Goal: Information Seeking & Learning: Learn about a topic

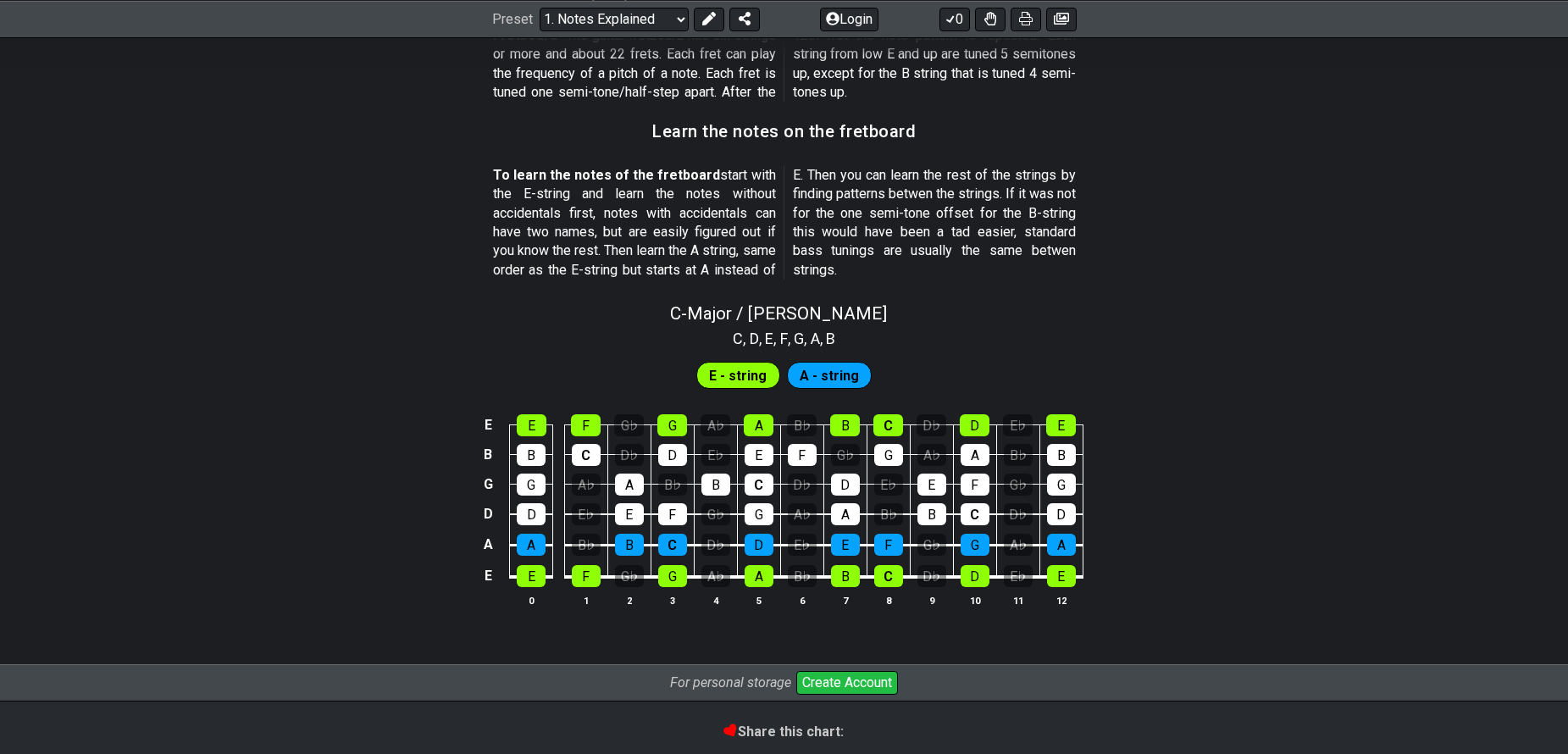
scroll to position [1480, 0]
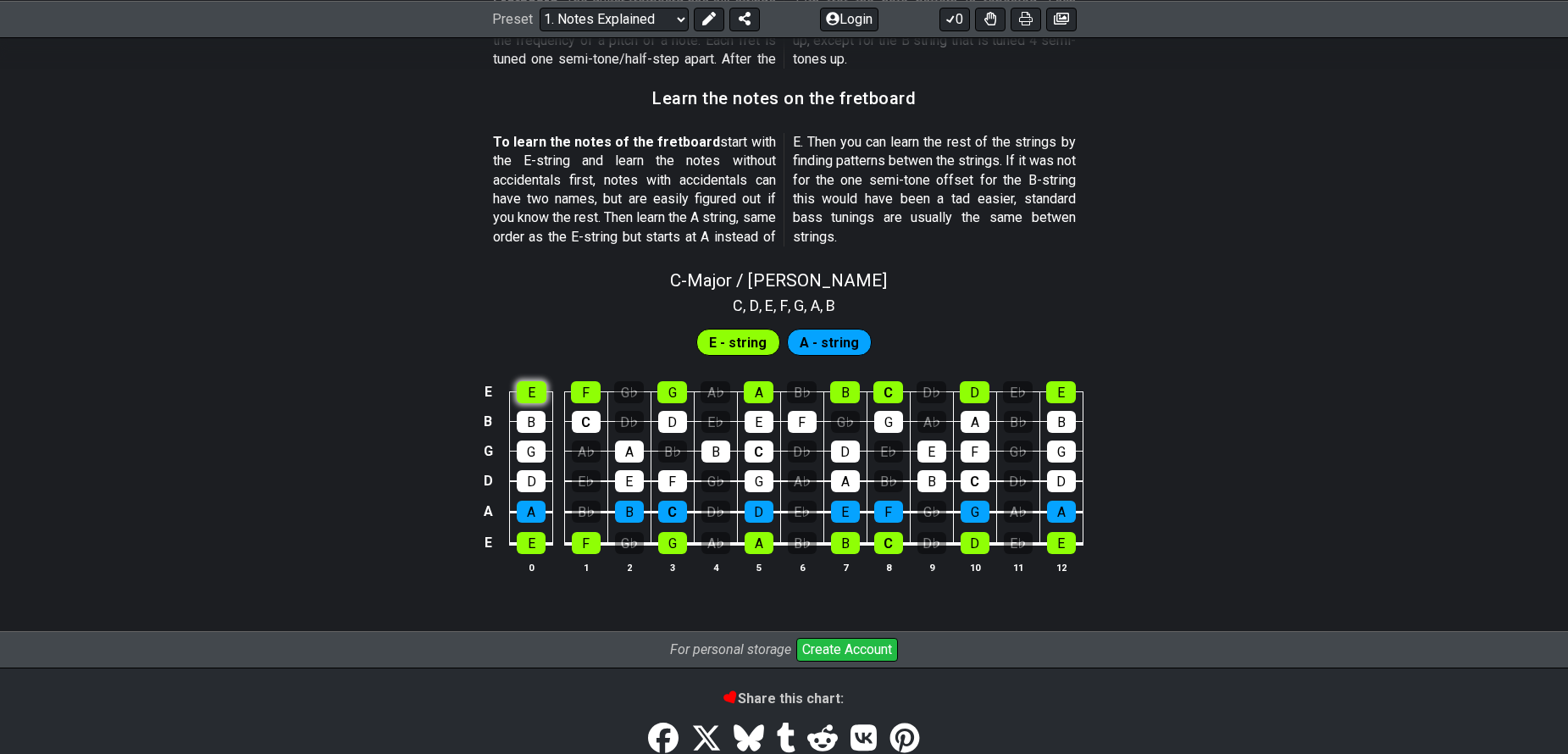
click at [533, 394] on div "E" at bounding box center [531, 392] width 30 height 22
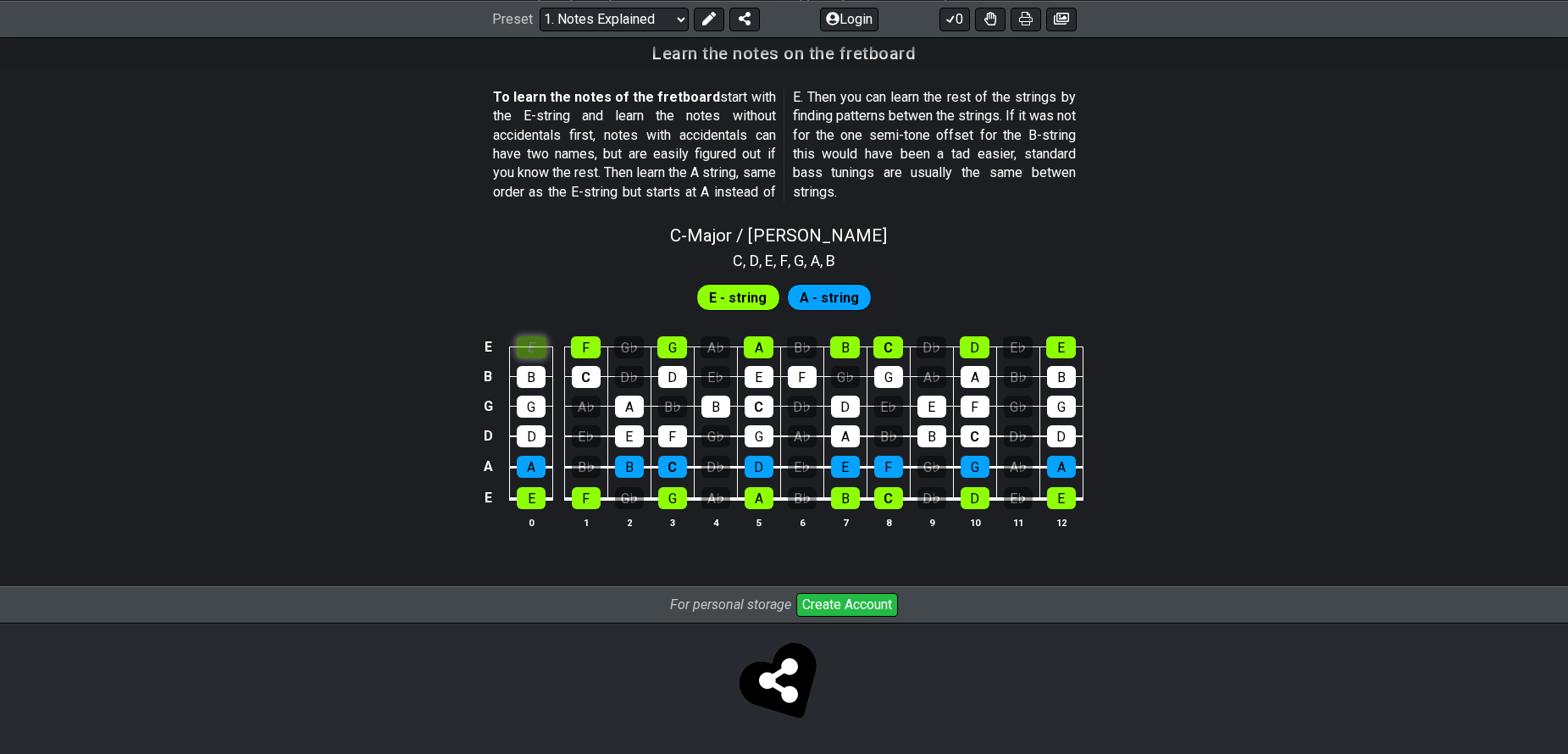
click at [542, 345] on div "E" at bounding box center [531, 348] width 30 height 22
click at [536, 377] on div "B" at bounding box center [530, 377] width 29 height 22
click at [533, 406] on div "G" at bounding box center [530, 407] width 29 height 22
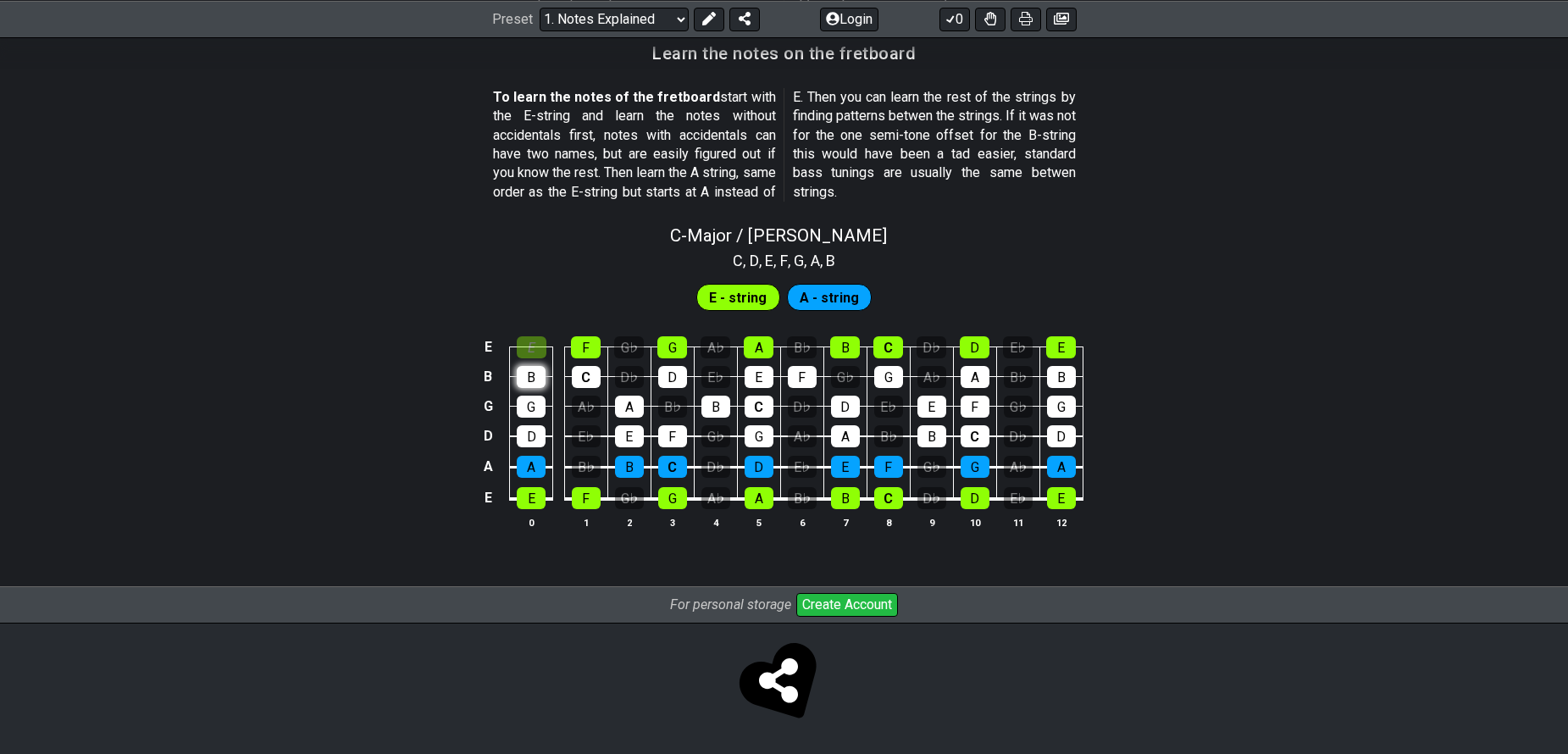
click at [527, 368] on div "B" at bounding box center [530, 377] width 29 height 22
click at [529, 345] on div "E" at bounding box center [531, 348] width 30 height 22
click at [574, 347] on div "F" at bounding box center [586, 348] width 30 height 22
click at [820, 302] on span "A - string" at bounding box center [829, 298] width 59 height 24
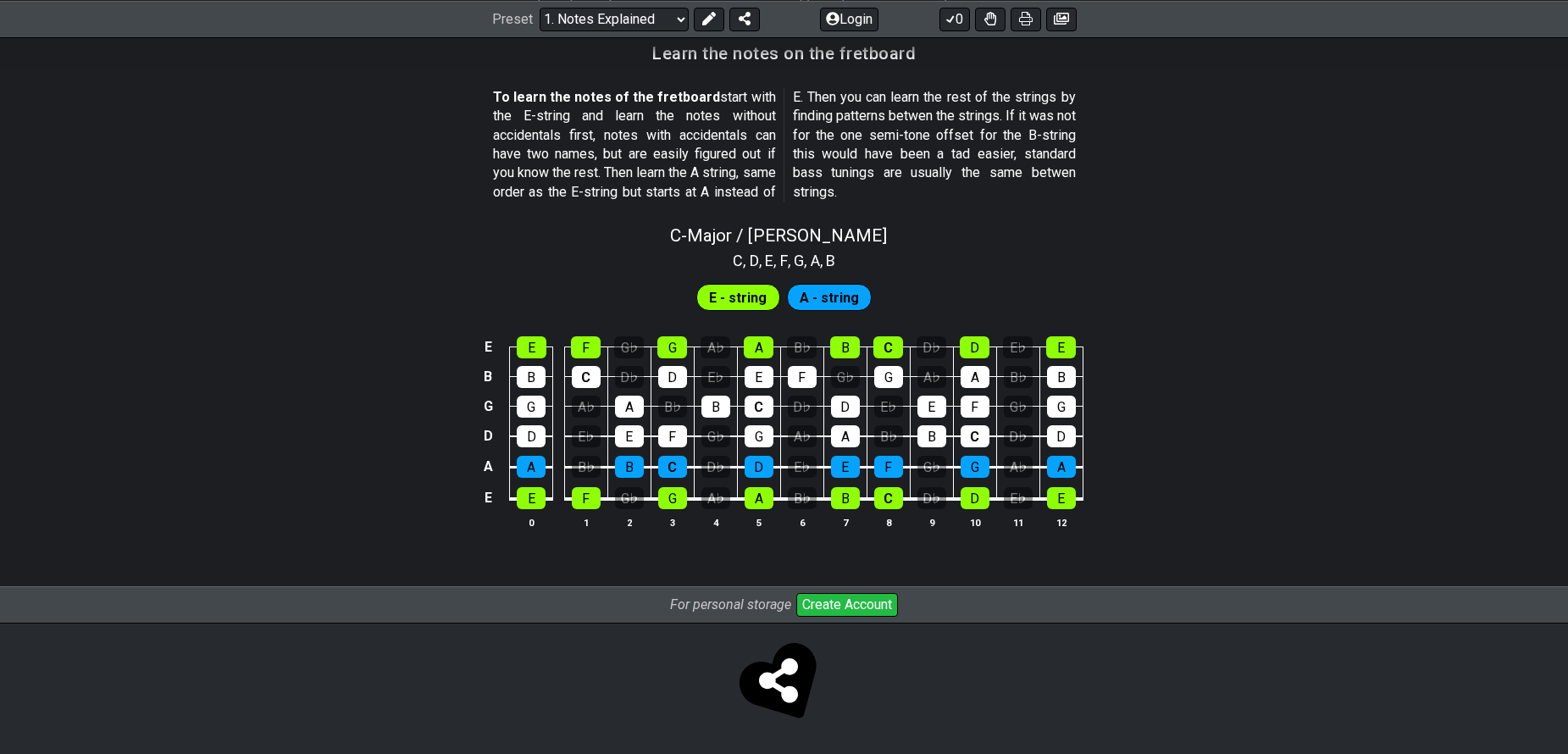
click at [759, 299] on span "E - string" at bounding box center [737, 298] width 57 height 24
click at [848, 272] on div "E - string A - string" at bounding box center [784, 293] width 1568 height 43
click at [707, 252] on div "C , D , E , F , G , A , B" at bounding box center [784, 259] width 1568 height 27
click at [623, 255] on div "C , D , E , F , G , A , B" at bounding box center [784, 259] width 1568 height 27
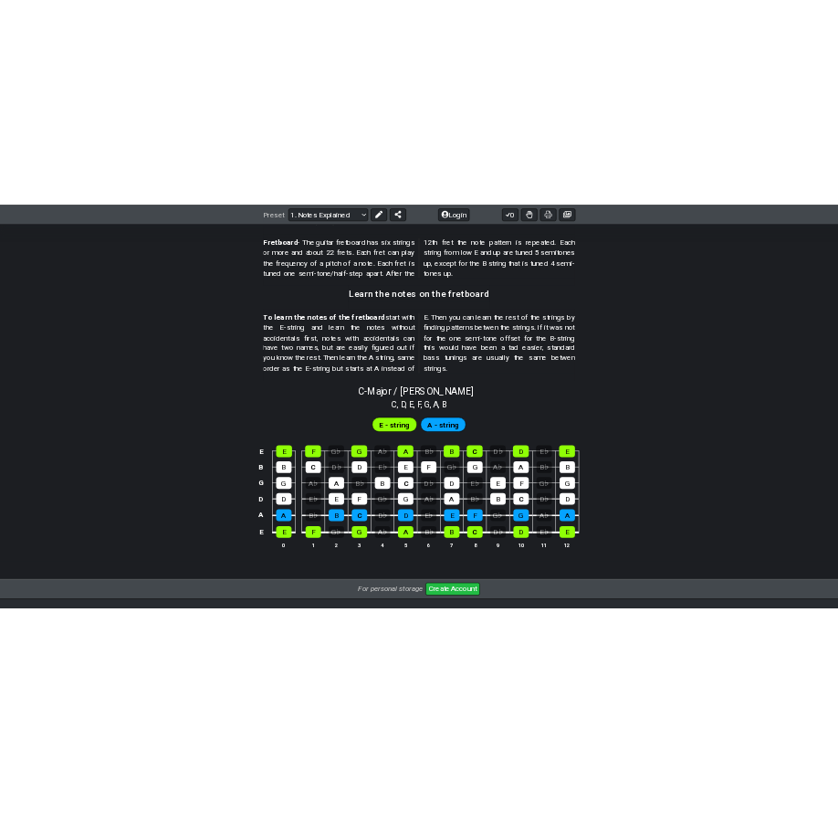
scroll to position [1548, 0]
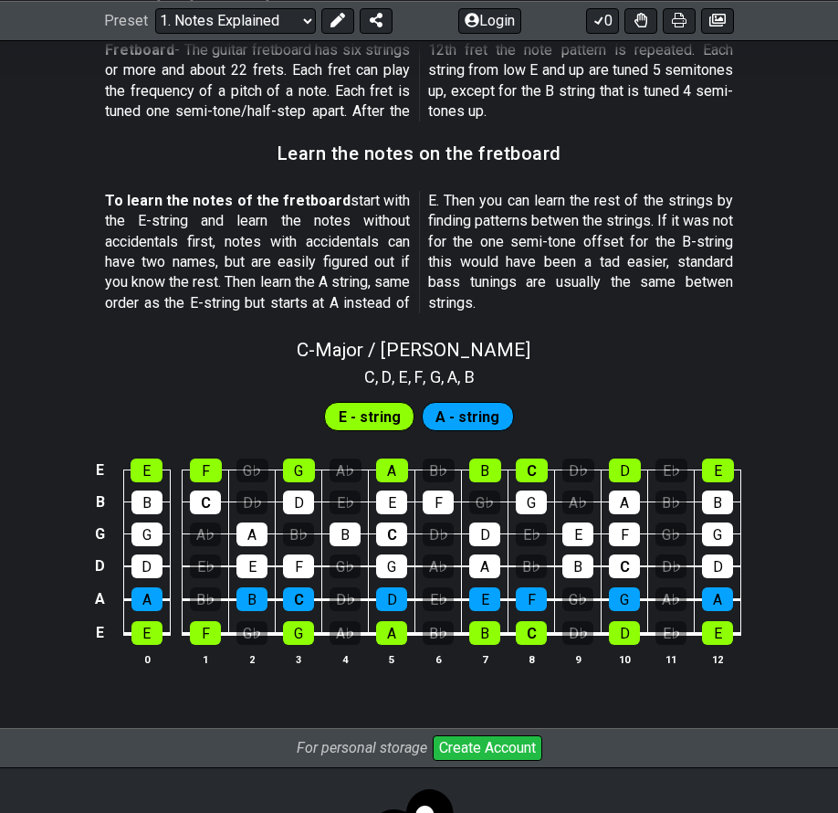
click at [756, 211] on section "To learn the notes of the fretboard start with the E-string and learn the notes…" at bounding box center [419, 256] width 838 height 144
click at [786, 282] on section "To learn the notes of the fretboard start with the E-string and learn the notes…" at bounding box center [419, 256] width 838 height 144
click at [735, 361] on div "C , D , E , F , G , A , B" at bounding box center [419, 375] width 838 height 29
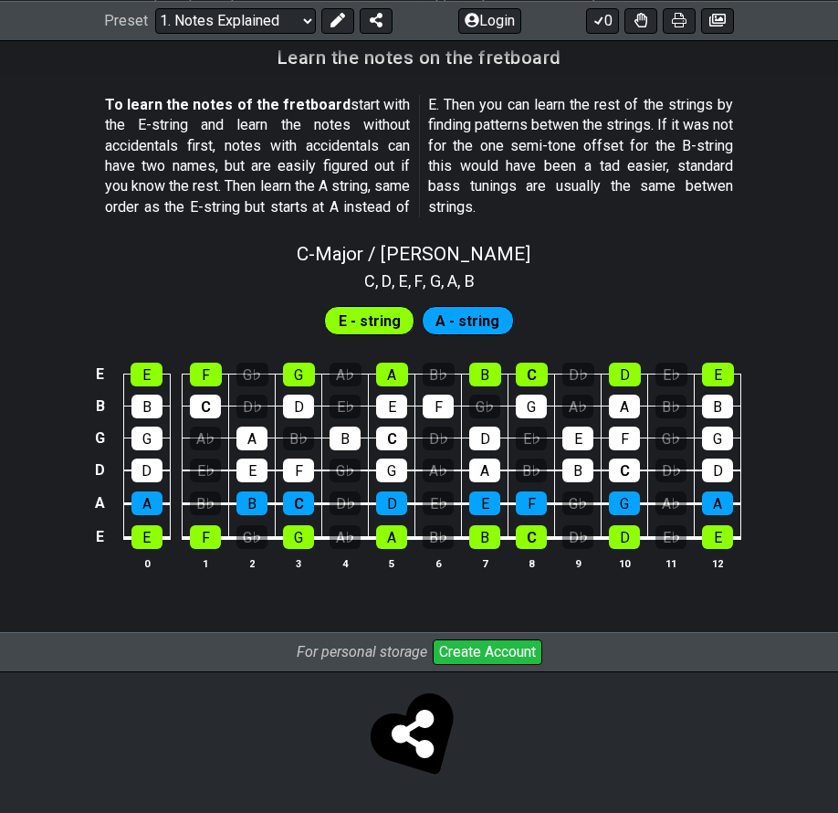
click at [713, 374] on div "E" at bounding box center [718, 375] width 32 height 24
click at [720, 382] on div "E" at bounding box center [718, 375] width 32 height 24
click at [766, 339] on div "E E F G♭ G A♭ A B♭ B C D♭ D E♭ E B B C D♭ D E♭ E F G♭ G A♭ A B♭ B G G A♭ A B♭ B…" at bounding box center [419, 467] width 838 height 257
click at [206, 500] on div "B♭" at bounding box center [205, 503] width 31 height 24
click at [206, 474] on div "E♭" at bounding box center [205, 471] width 31 height 24
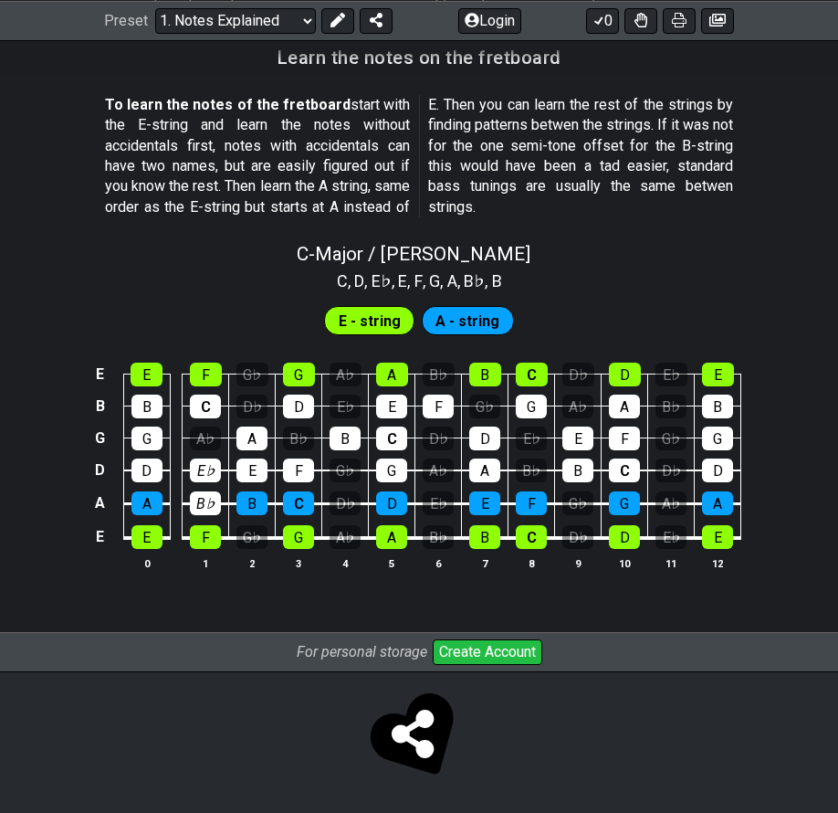
click at [208, 439] on div "A♭" at bounding box center [205, 439] width 31 height 24
click at [213, 438] on div "A♭" at bounding box center [205, 439] width 31 height 24
click at [148, 543] on div "E" at bounding box center [147, 537] width 31 height 24
click at [151, 505] on div "A" at bounding box center [147, 503] width 31 height 24
click at [152, 460] on div "D" at bounding box center [147, 471] width 31 height 24
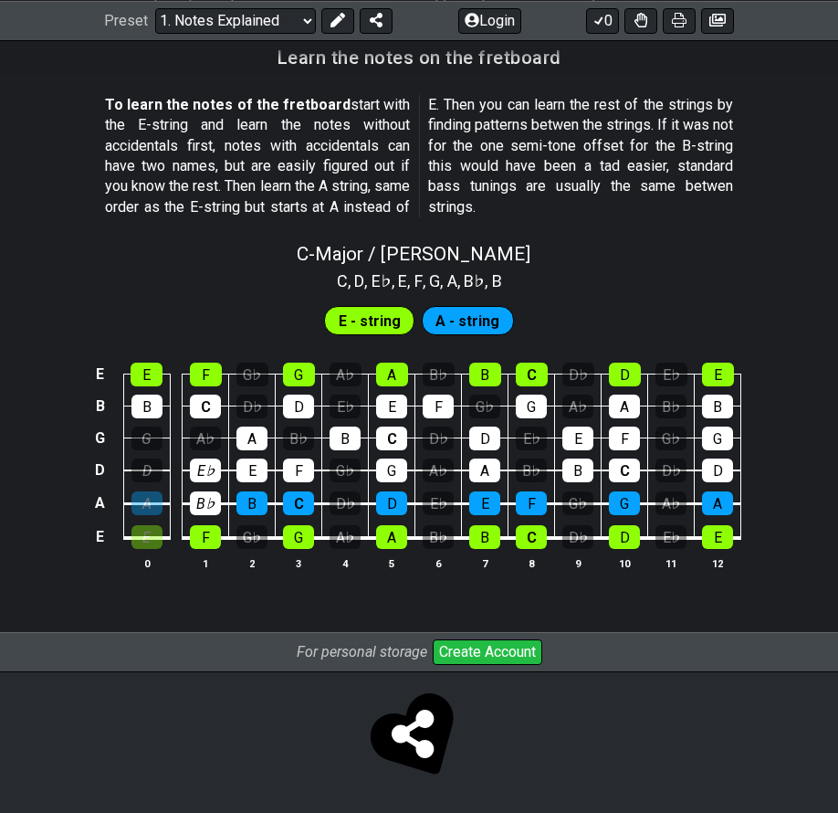
click at [147, 433] on div "G" at bounding box center [147, 439] width 31 height 24
click at [147, 399] on div "B" at bounding box center [147, 407] width 31 height 24
click at [143, 369] on div "E" at bounding box center [147, 375] width 32 height 24
drag, startPoint x: 188, startPoint y: 367, endPoint x: 200, endPoint y: 377, distance: 15.6
click at [191, 367] on td "F" at bounding box center [206, 359] width 47 height 32
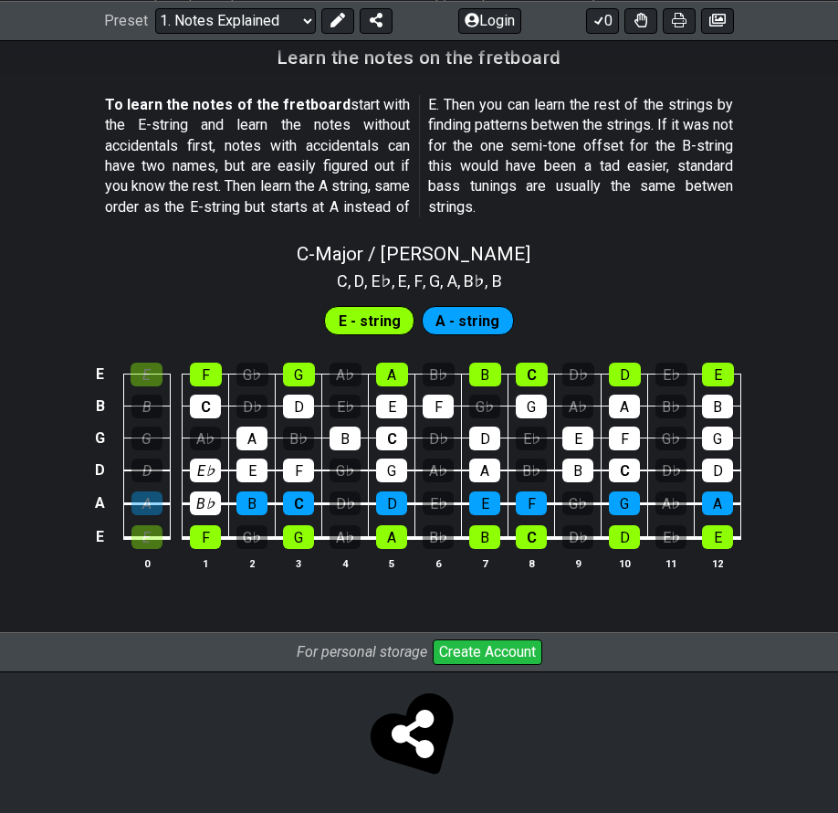
click at [212, 397] on div "C" at bounding box center [205, 407] width 31 height 24
click at [210, 386] on td "C" at bounding box center [206, 390] width 47 height 32
click at [201, 379] on div "F" at bounding box center [206, 375] width 32 height 24
click at [208, 472] on div "E♭" at bounding box center [205, 471] width 31 height 24
click at [208, 503] on div "B♭" at bounding box center [205, 503] width 31 height 24
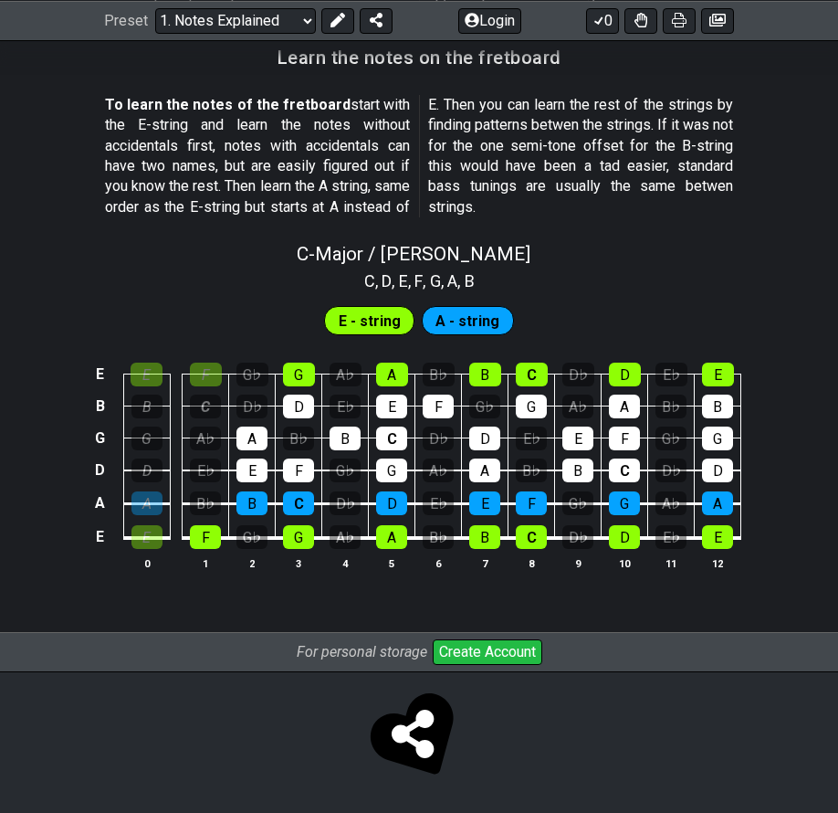
click at [207, 544] on div "F" at bounding box center [205, 537] width 31 height 24
drag, startPoint x: 250, startPoint y: 495, endPoint x: 252, endPoint y: 469, distance: 26.6
click at [251, 488] on td "B" at bounding box center [252, 487] width 47 height 34
click at [252, 460] on div "E" at bounding box center [252, 471] width 31 height 24
click at [250, 443] on div "A" at bounding box center [252, 439] width 31 height 24
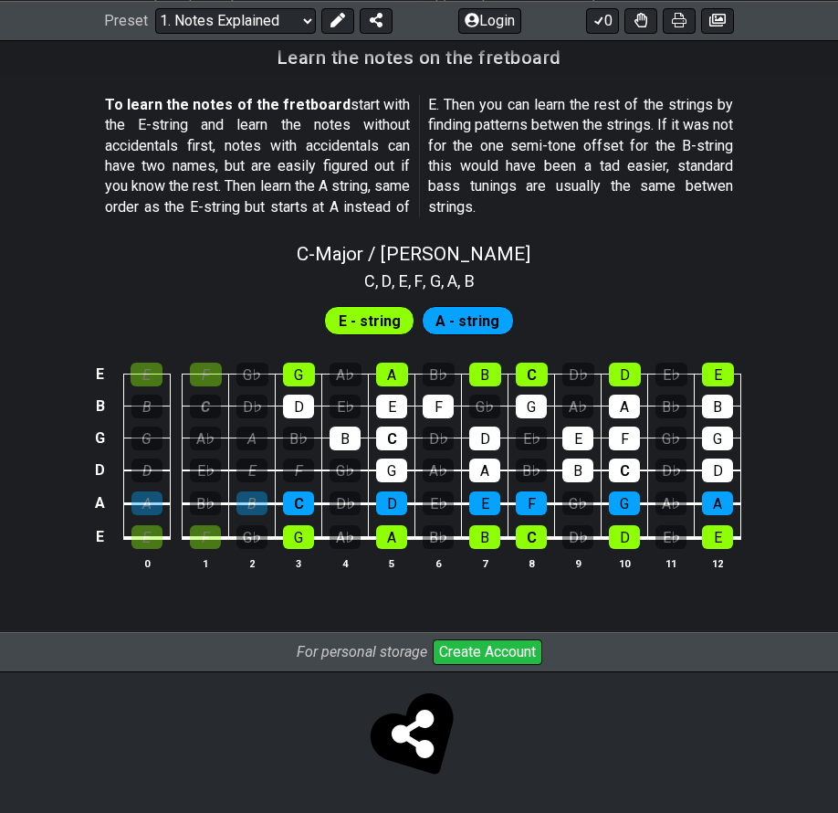
click at [290, 465] on div "F" at bounding box center [298, 471] width 31 height 24
drag, startPoint x: 296, startPoint y: 507, endPoint x: 296, endPoint y: 522, distance: 14.6
click at [296, 511] on div "C" at bounding box center [298, 503] width 31 height 24
click at [297, 535] on div "G" at bounding box center [298, 537] width 31 height 24
click at [294, 405] on div "D" at bounding box center [298, 407] width 31 height 24
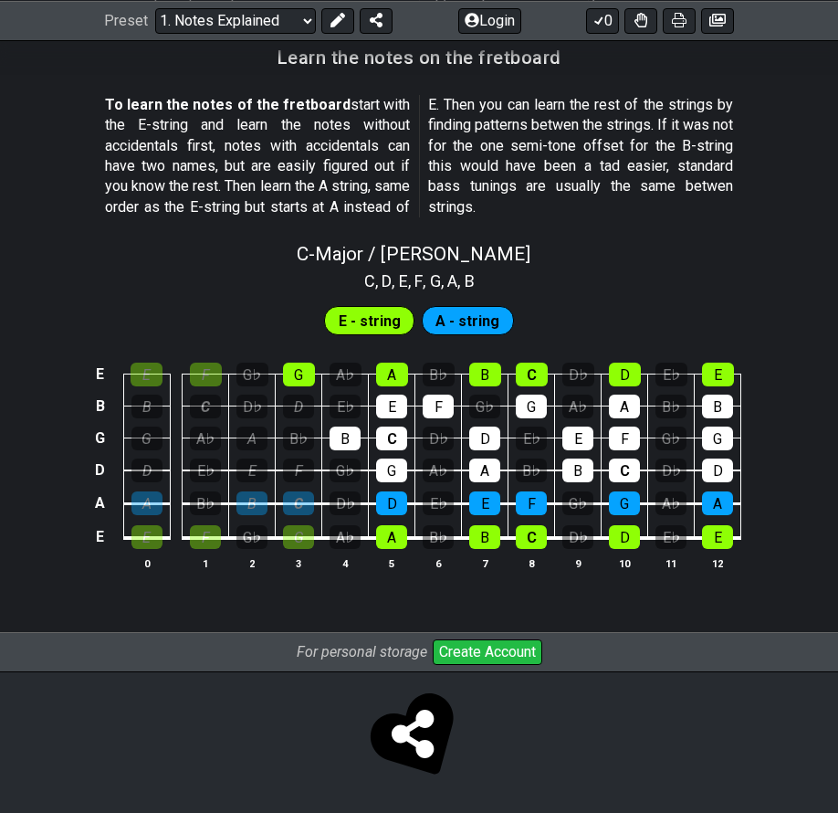
click at [297, 379] on div "G" at bounding box center [299, 375] width 32 height 24
click at [349, 429] on div "B" at bounding box center [345, 439] width 31 height 24
drag, startPoint x: 393, startPoint y: 532, endPoint x: 392, endPoint y: 506, distance: 26.5
click at [393, 531] on div "A" at bounding box center [391, 537] width 31 height 24
drag, startPoint x: 391, startPoint y: 501, endPoint x: 386, endPoint y: 478, distance: 24.2
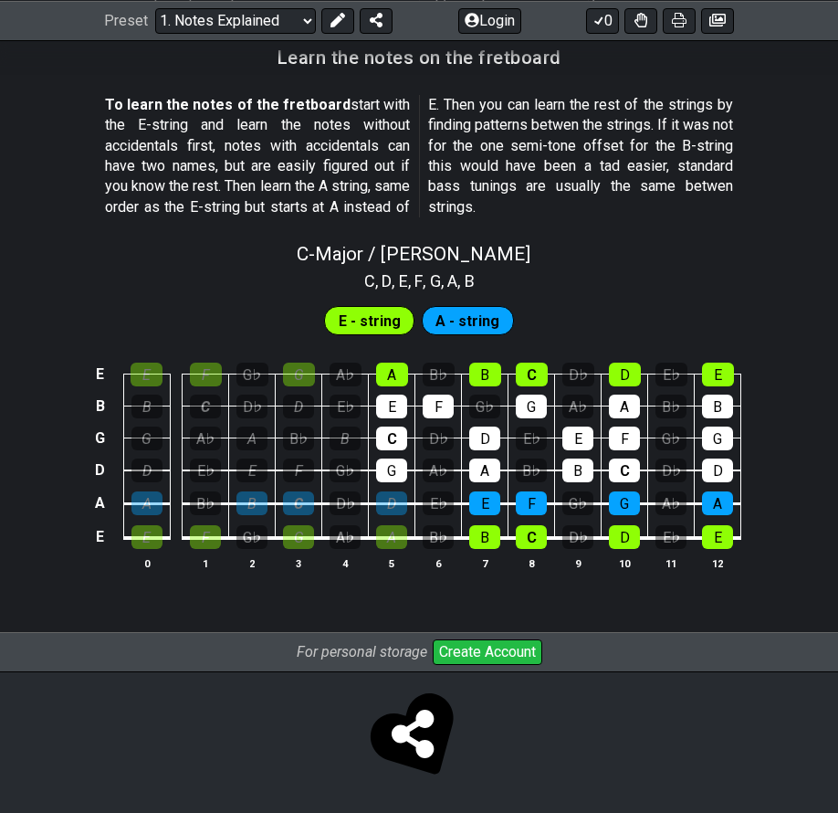
click at [389, 494] on div "D" at bounding box center [391, 503] width 31 height 24
click at [385, 469] on div "G" at bounding box center [391, 471] width 31 height 24
click at [385, 437] on div "C" at bounding box center [391, 439] width 31 height 24
click at [388, 405] on div "E" at bounding box center [391, 407] width 31 height 24
drag, startPoint x: 389, startPoint y: 385, endPoint x: 427, endPoint y: 397, distance: 40.4
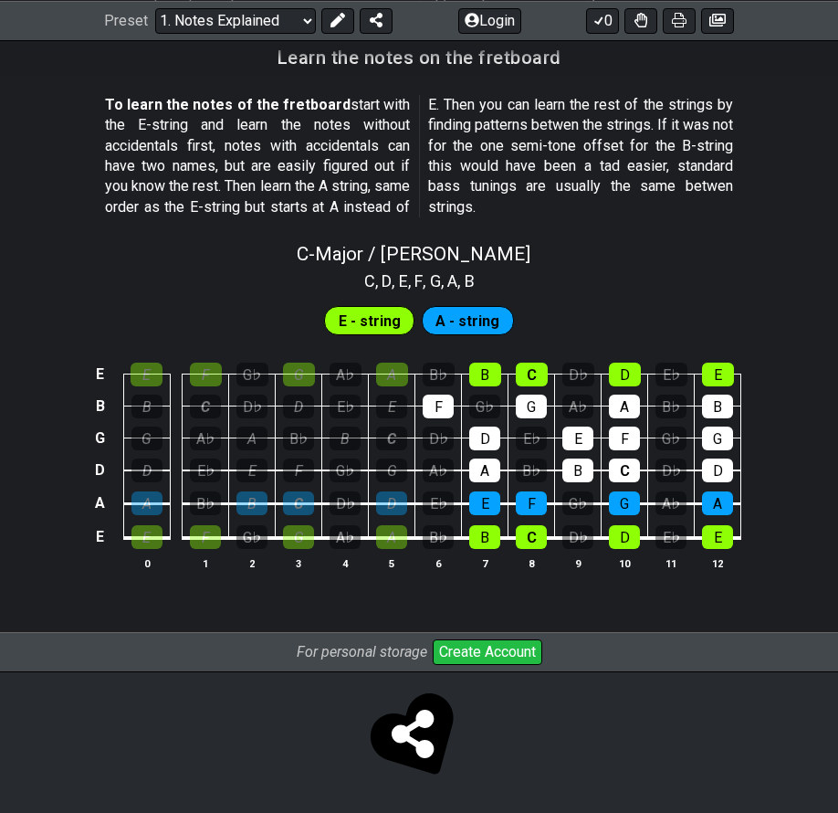
click at [390, 385] on div "A" at bounding box center [392, 375] width 32 height 24
drag, startPoint x: 428, startPoint y: 398, endPoint x: 454, endPoint y: 433, distance: 43.1
click at [430, 401] on div "F" at bounding box center [438, 407] width 31 height 24
click at [472, 526] on div "B" at bounding box center [484, 537] width 31 height 24
click at [476, 495] on div "E" at bounding box center [484, 503] width 31 height 24
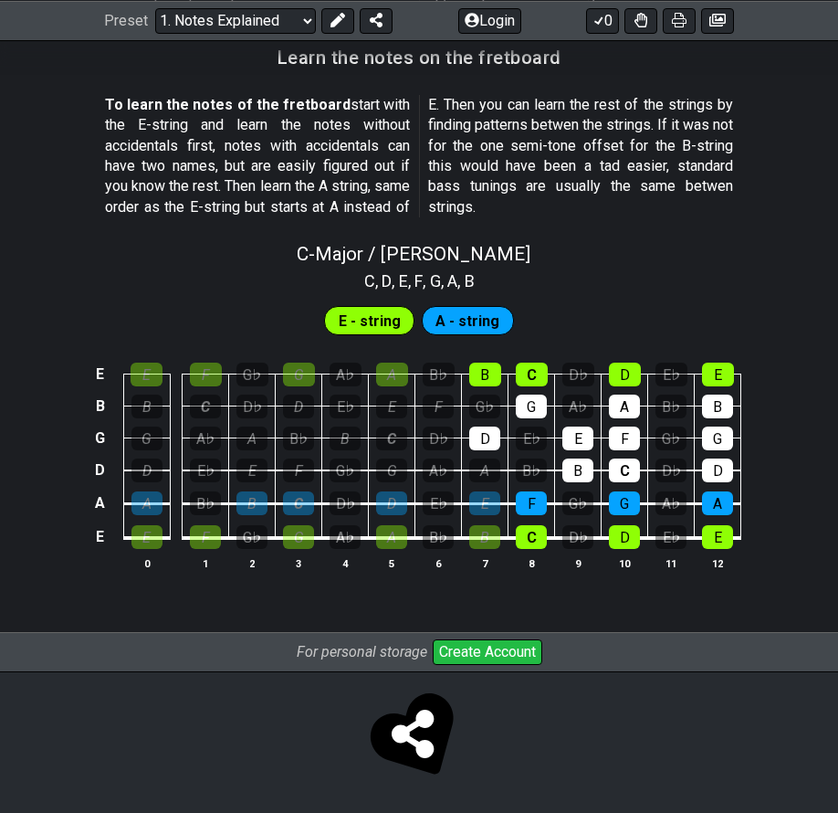
click at [478, 462] on div "A" at bounding box center [484, 471] width 31 height 24
drag, startPoint x: 480, startPoint y: 443, endPoint x: 494, endPoint y: 393, distance: 52.1
click at [482, 427] on div "D" at bounding box center [484, 439] width 31 height 24
click at [495, 374] on div "B" at bounding box center [485, 375] width 32 height 24
click at [535, 372] on div "C" at bounding box center [532, 375] width 32 height 24
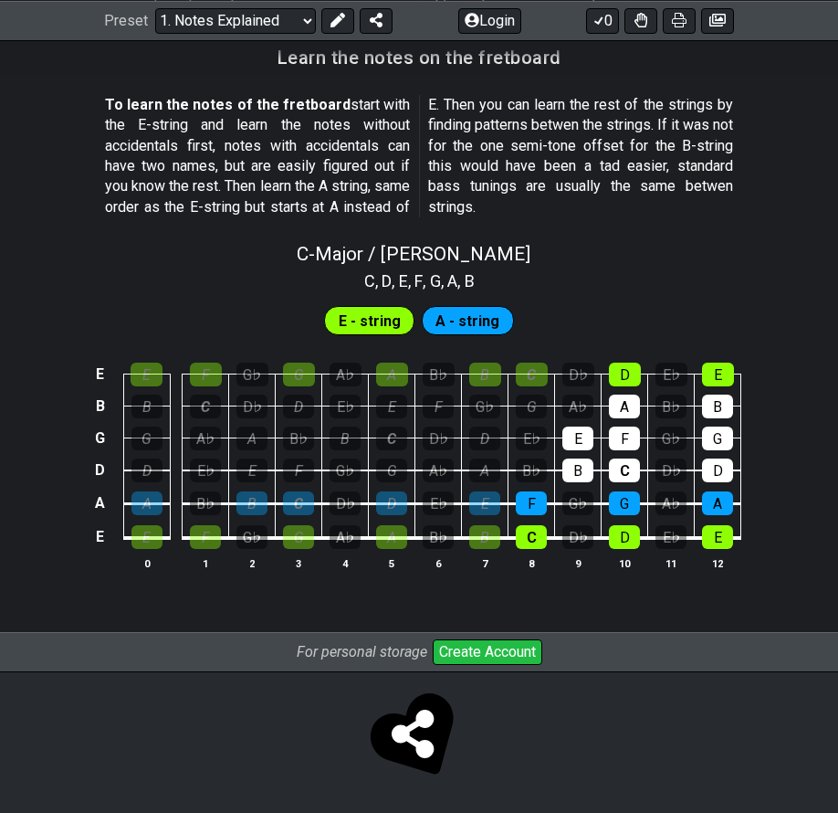
drag, startPoint x: 538, startPoint y: 405, endPoint x: 532, endPoint y: 427, distance: 23.5
click at [535, 409] on div "G" at bounding box center [531, 407] width 31 height 24
click at [529, 522] on td "C" at bounding box center [532, 520] width 47 height 35
drag, startPoint x: 529, startPoint y: 545, endPoint x: 532, endPoint y: 520, distance: 25.7
click at [529, 542] on div "C" at bounding box center [531, 537] width 31 height 24
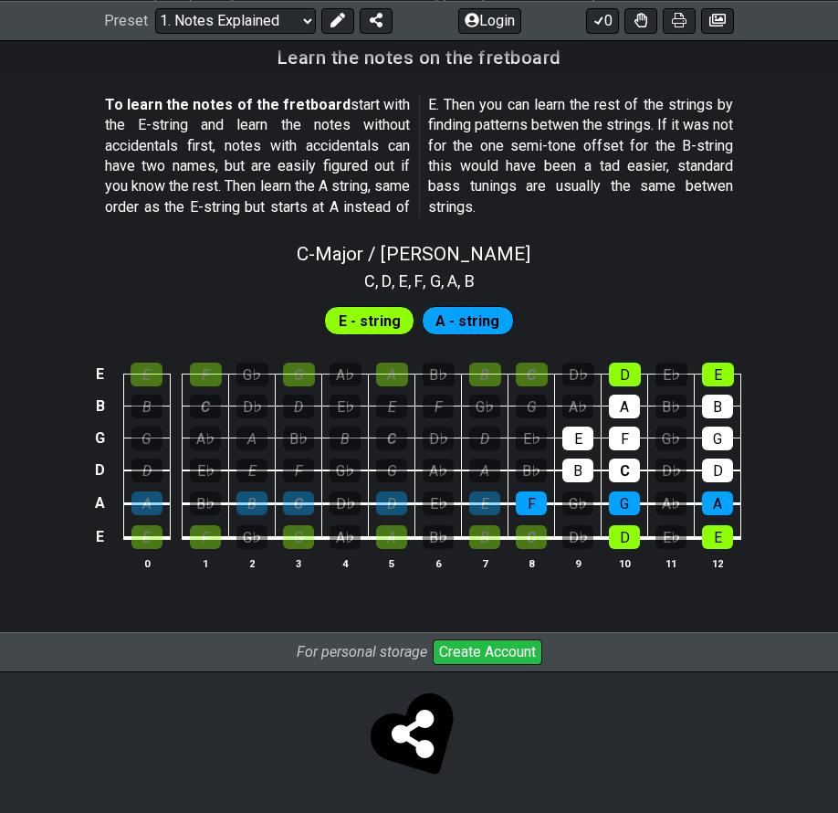
click at [532, 517] on td "C" at bounding box center [532, 520] width 47 height 35
click at [531, 498] on div "F" at bounding box center [531, 503] width 31 height 24
click at [577, 469] on div "B" at bounding box center [578, 471] width 31 height 24
click at [582, 439] on div "E" at bounding box center [578, 439] width 31 height 24
click at [625, 540] on div "D" at bounding box center [624, 537] width 31 height 24
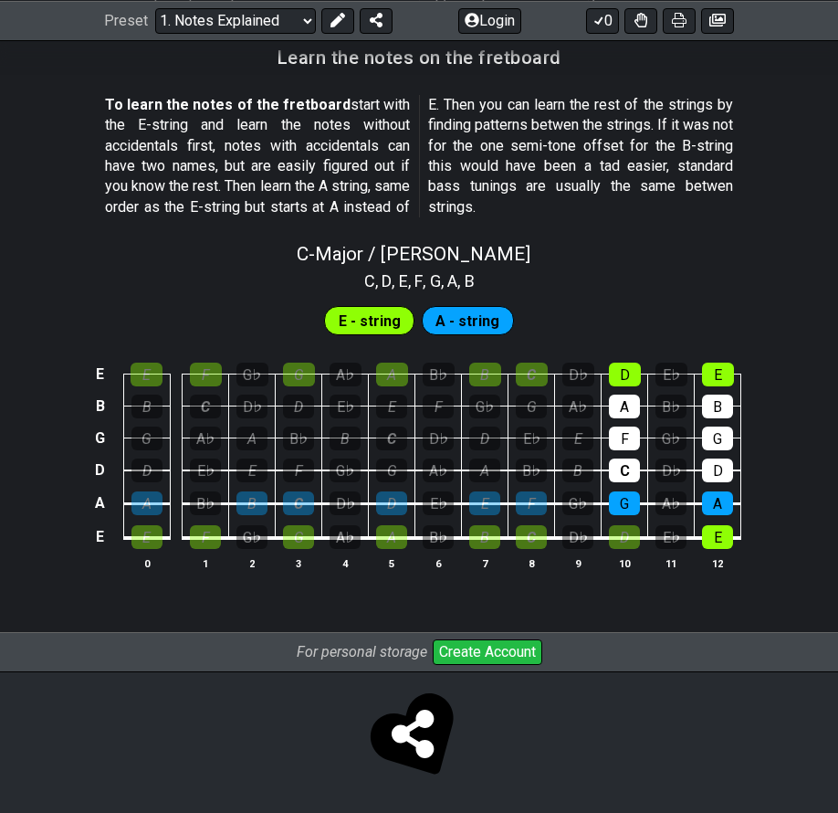
click at [625, 499] on div "G" at bounding box center [624, 503] width 31 height 24
click at [625, 470] on div "C" at bounding box center [624, 471] width 31 height 24
click at [625, 438] on div "F" at bounding box center [624, 439] width 31 height 24
click at [625, 403] on div "A" at bounding box center [624, 407] width 31 height 24
click at [625, 374] on div "D" at bounding box center [625, 375] width 32 height 24
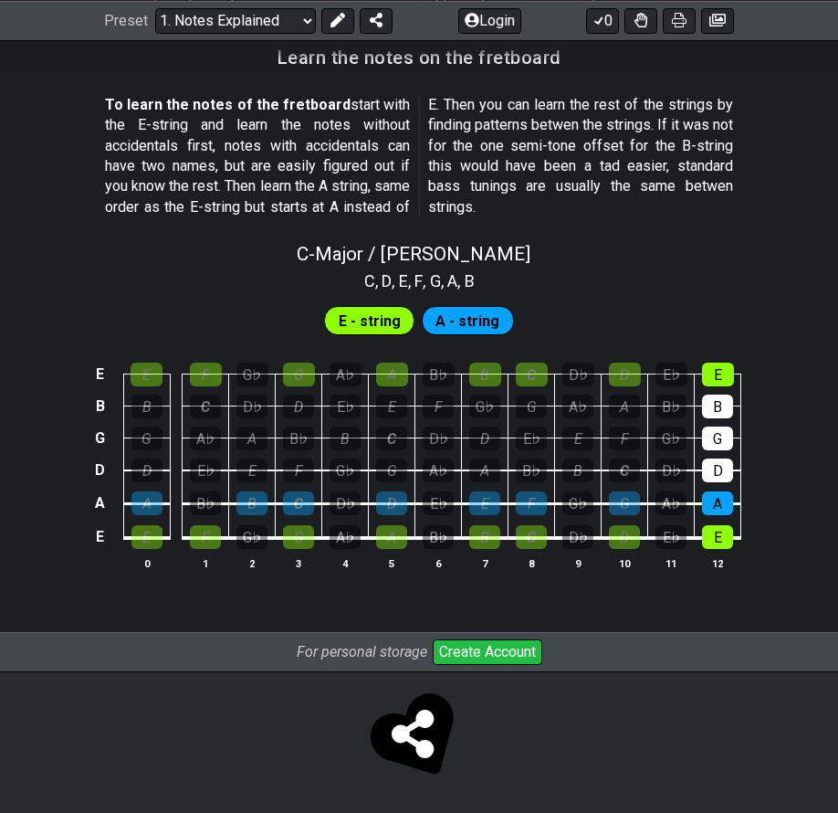
click at [705, 532] on td "E" at bounding box center [718, 520] width 47 height 35
click at [718, 535] on div "E" at bounding box center [717, 537] width 31 height 24
drag, startPoint x: 719, startPoint y: 501, endPoint x: 719, endPoint y: 481, distance: 19.2
click at [719, 499] on div "A" at bounding box center [717, 503] width 31 height 24
drag, startPoint x: 719, startPoint y: 472, endPoint x: 721, endPoint y: 463, distance: 9.3
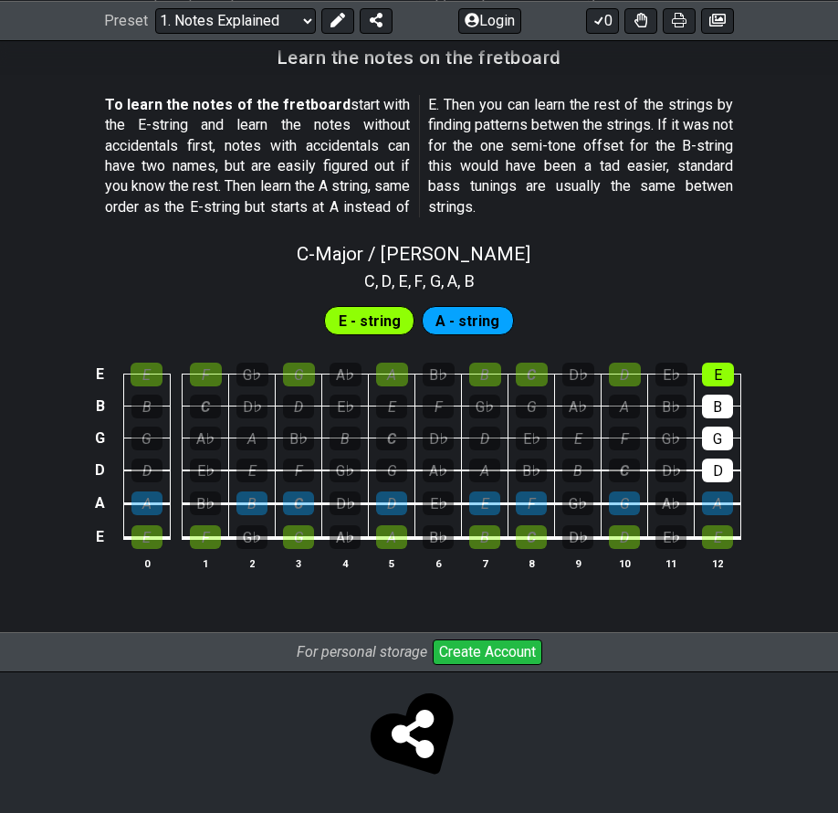
click at [719, 469] on div "D" at bounding box center [717, 471] width 31 height 24
click at [721, 433] on div "G" at bounding box center [717, 439] width 31 height 24
click at [721, 405] on div "B" at bounding box center [717, 407] width 31 height 24
click at [721, 370] on div "E" at bounding box center [718, 375] width 32 height 24
click at [153, 474] on div "D" at bounding box center [147, 471] width 31 height 24
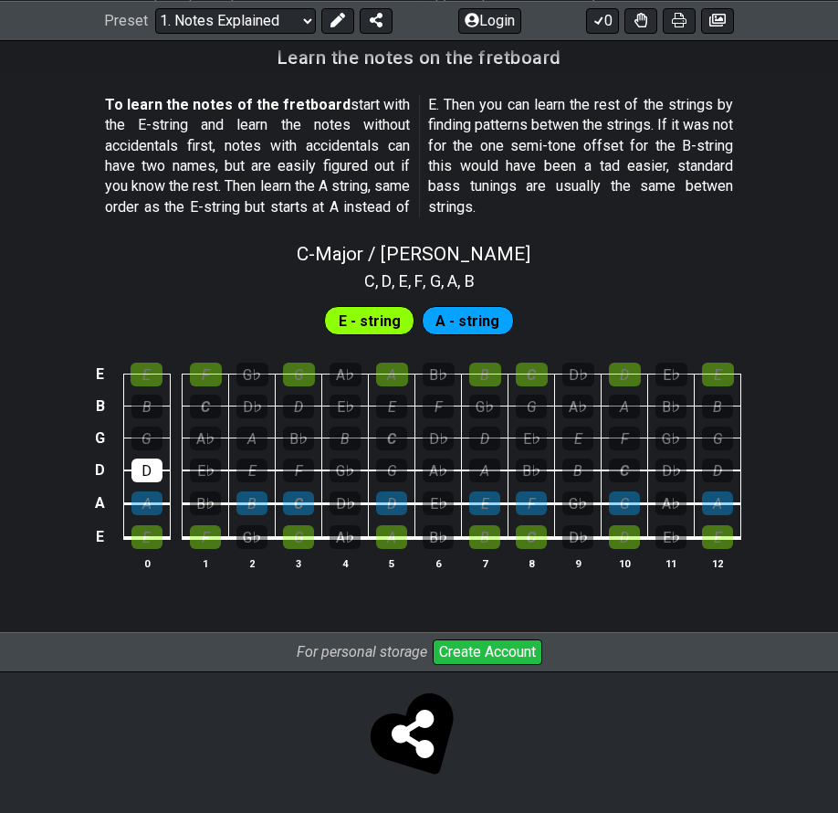
click at [153, 433] on div "G" at bounding box center [147, 439] width 31 height 24
click at [153, 413] on div "B" at bounding box center [147, 407] width 31 height 24
drag, startPoint x: 383, startPoint y: 472, endPoint x: 385, endPoint y: 458, distance: 14.9
click at [384, 469] on div "G" at bounding box center [391, 471] width 31 height 24
click at [388, 429] on div "C" at bounding box center [391, 439] width 31 height 24
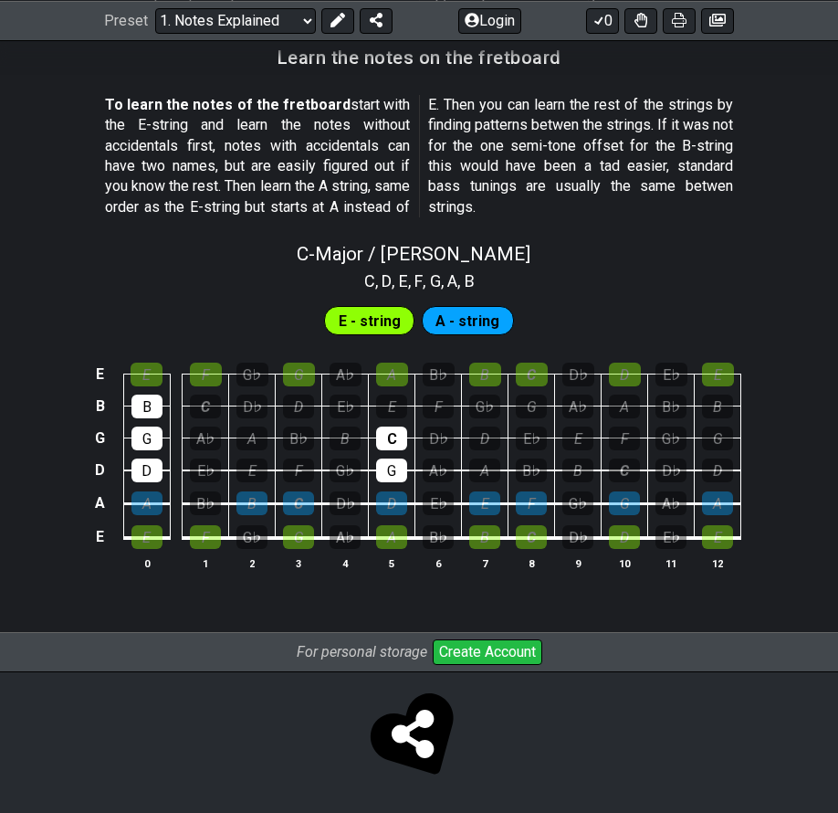
click at [389, 404] on div "E" at bounding box center [391, 407] width 31 height 24
click at [393, 384] on div "A" at bounding box center [392, 375] width 32 height 24
click at [149, 378] on div "E" at bounding box center [147, 375] width 32 height 24
drag, startPoint x: 143, startPoint y: 507, endPoint x: 144, endPoint y: 518, distance: 11.0
click at [144, 506] on div "A" at bounding box center [147, 503] width 31 height 24
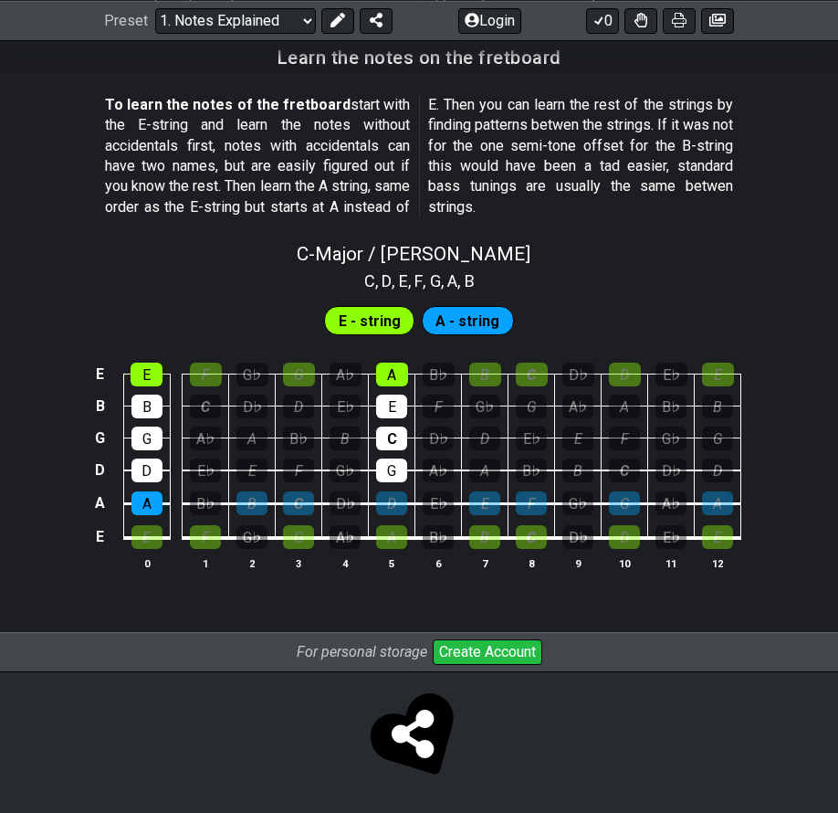
click at [144, 532] on div "E" at bounding box center [147, 537] width 31 height 24
click at [382, 531] on div "A" at bounding box center [391, 537] width 31 height 24
click at [393, 502] on div "D" at bounding box center [391, 503] width 31 height 24
click at [629, 383] on div "D" at bounding box center [625, 375] width 32 height 24
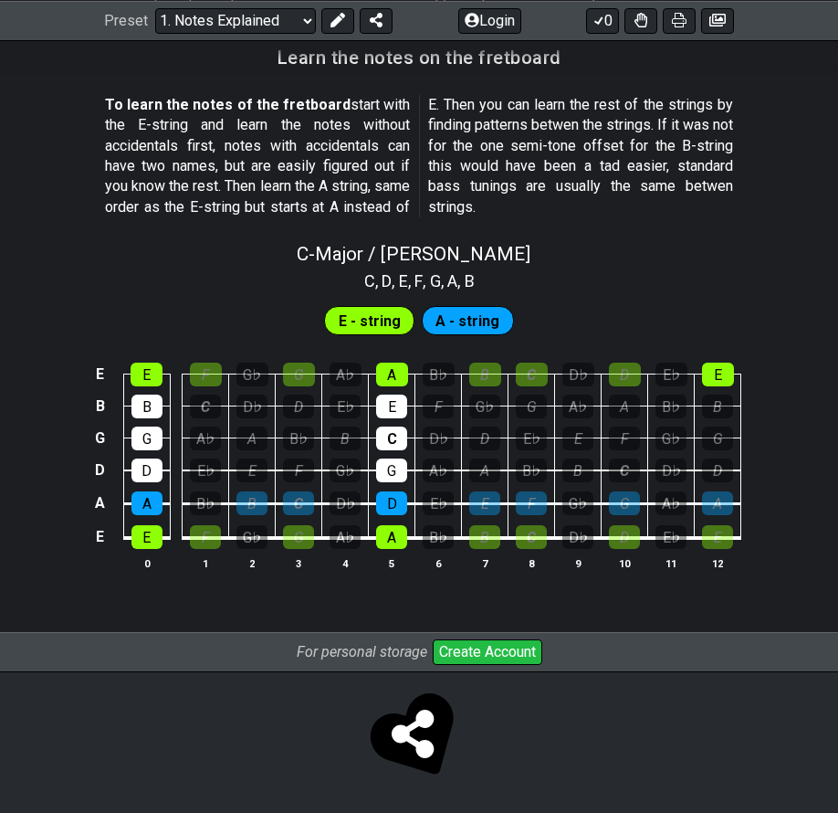
click at [728, 381] on div "E" at bounding box center [718, 375] width 32 height 24
click at [724, 427] on div "G" at bounding box center [717, 439] width 31 height 24
click at [722, 400] on div "B" at bounding box center [717, 407] width 31 height 24
click at [729, 472] on div "D" at bounding box center [717, 471] width 31 height 24
click at [716, 513] on div "A" at bounding box center [717, 503] width 31 height 24
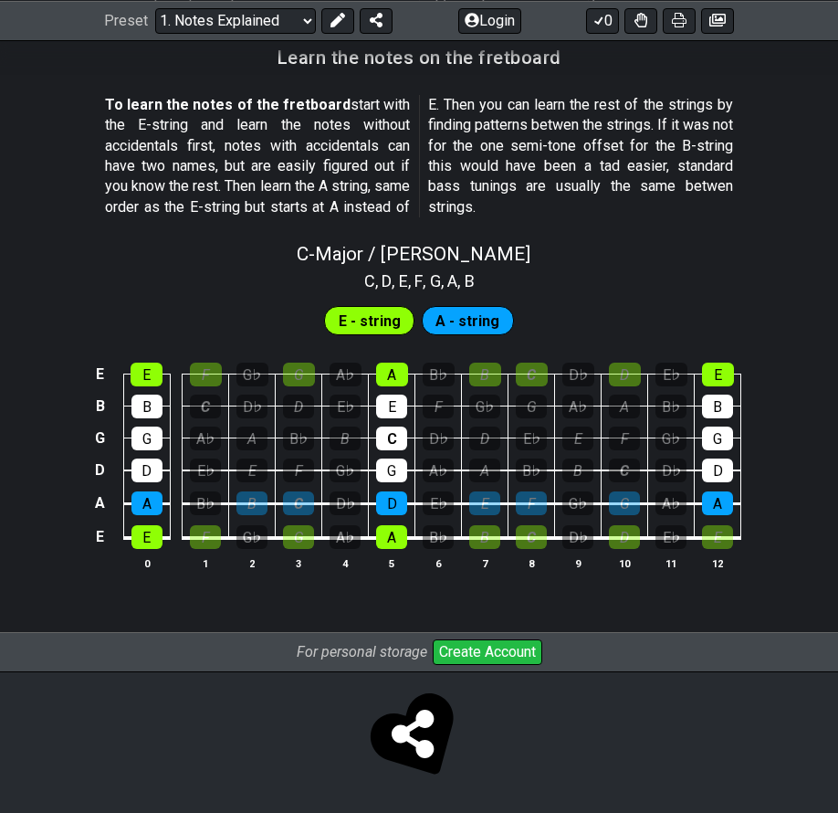
click at [718, 555] on th "12" at bounding box center [718, 563] width 47 height 19
click at [715, 536] on div "E" at bounding box center [717, 537] width 31 height 24
click at [774, 487] on div "E E F G♭ G A♭ A B♭ B C D♭ D E♭ E B B C D♭ D E♭ E F G♭ G A♭ A B♭ B G G A♭ A B♭ B…" at bounding box center [419, 467] width 838 height 257
click at [439, 369] on div "B♭" at bounding box center [439, 375] width 32 height 24
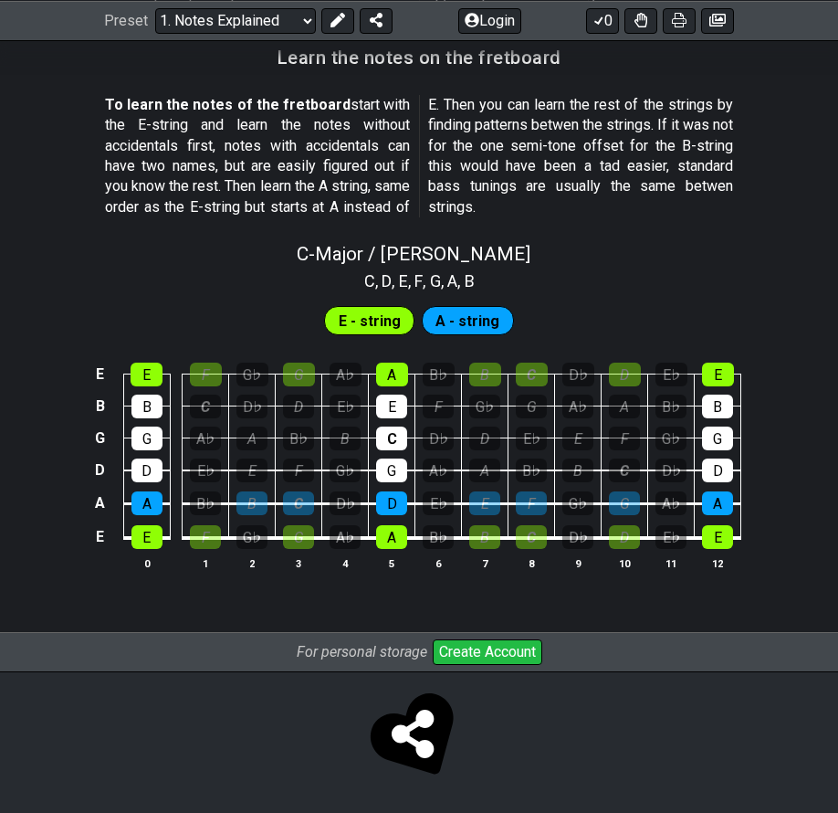
click at [691, 305] on div "E - string A - string" at bounding box center [419, 316] width 838 height 46
click at [765, 339] on div "E E F G♭ G A♭ A B♭ B C D♭ D E♭ E B B C D♭ D E♭ E F G♭ G A♭ A B♭ B G G A♭ A B♭ B…" at bounding box center [419, 467] width 838 height 257
click at [787, 323] on div "E - string A - string" at bounding box center [419, 316] width 838 height 46
click at [781, 474] on div "E E F G♭ G A♭ A B♭ B C D♭ D E♭ E B B C D♭ D E♭ E F G♭ G A♭ A B♭ B G G A♭ A B♭ B…" at bounding box center [419, 467] width 838 height 257
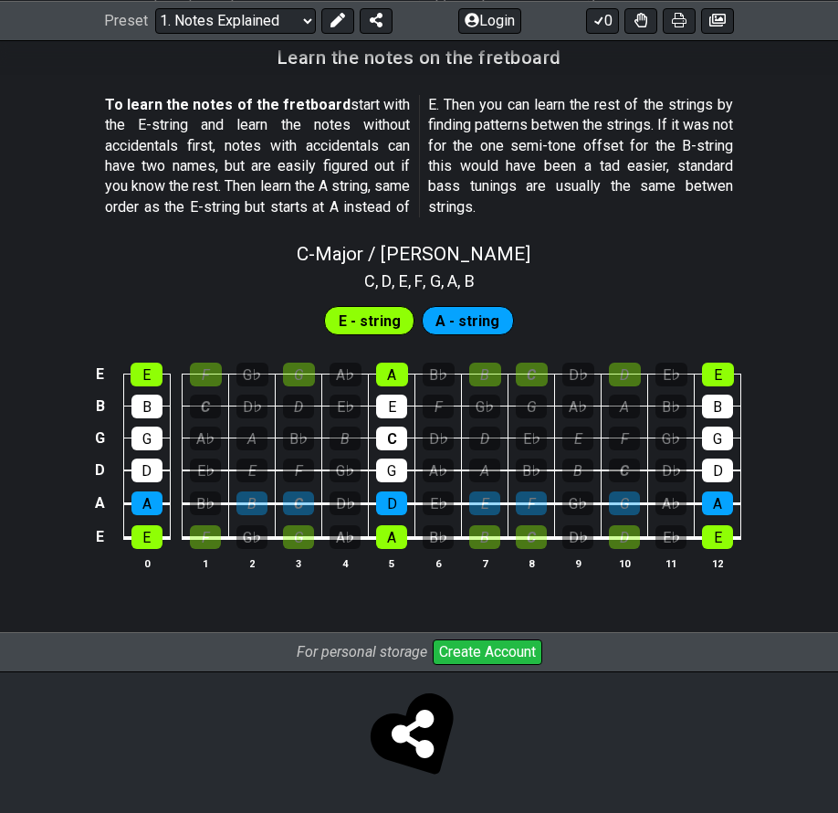
click at [724, 272] on div "C , D , E , F , G , A , B" at bounding box center [419, 279] width 838 height 29
click at [786, 343] on div "E E F G♭ G A♭ A B♭ B C D♭ D E♭ E B B C D♭ D E♭ E F G♭ G A♭ A B♭ B G G A♭ A B♭ B…" at bounding box center [419, 467] width 838 height 257
click at [155, 7] on select "Welcome to #fretflip! Initial Preset Custom Preset Minor Pentatonic Major Penta…" at bounding box center [235, 20] width 161 height 26
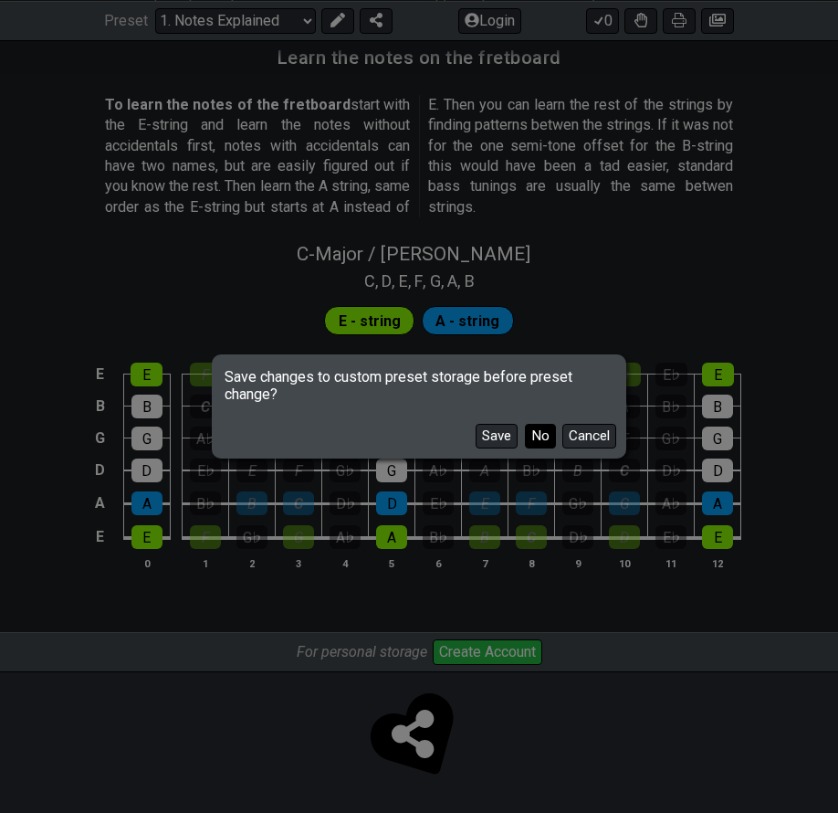
click at [538, 433] on button "No" at bounding box center [540, 436] width 31 height 25
select select "/scale-degrees-and-intervals"
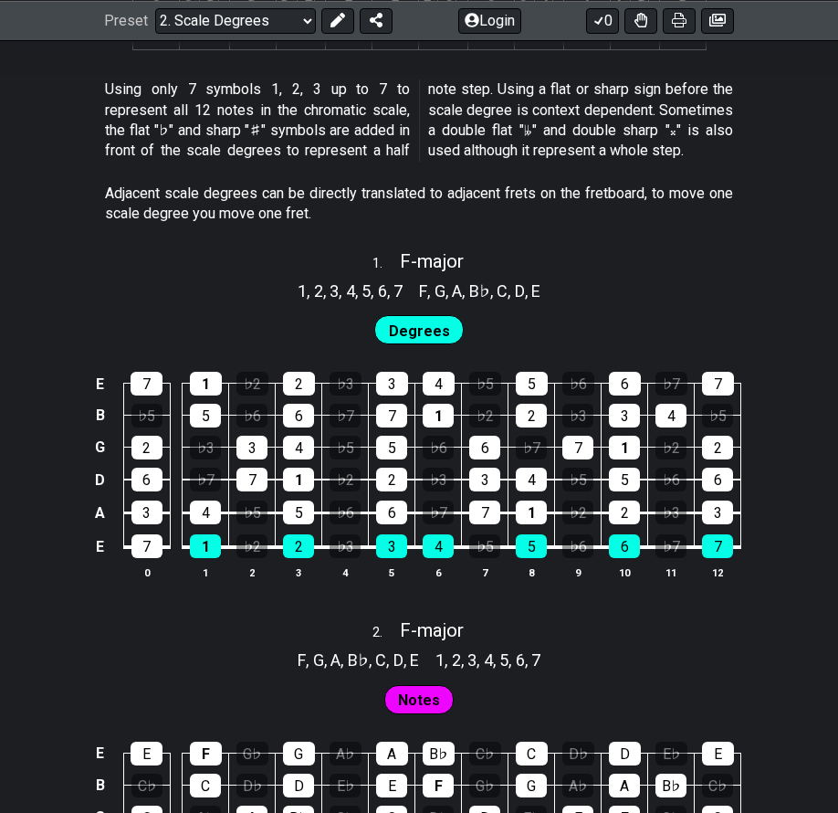
scroll to position [963, 0]
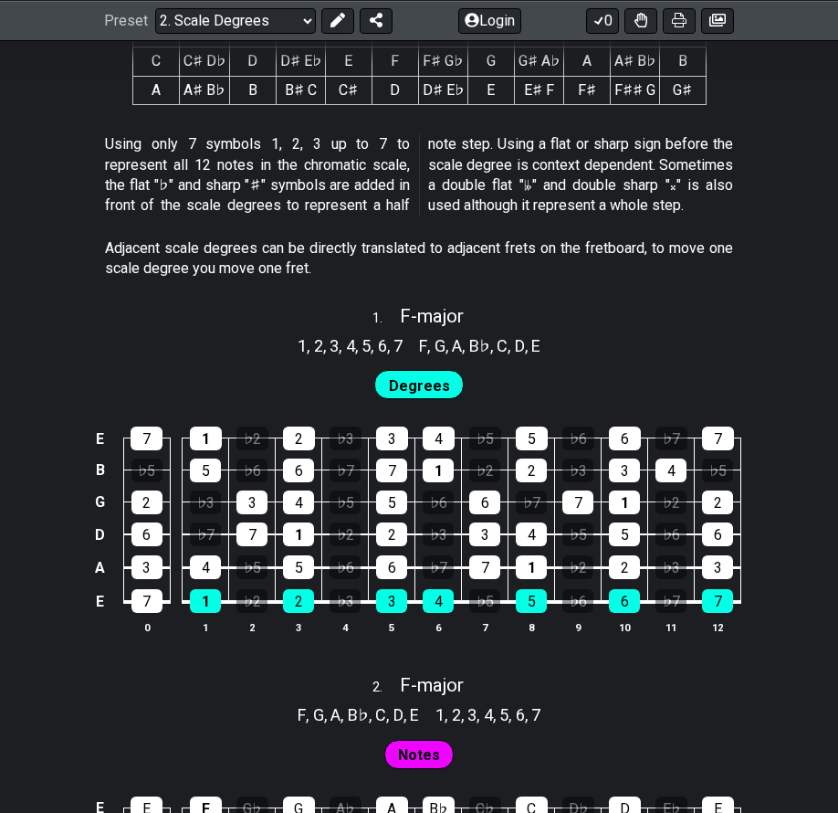
click at [786, 604] on div "E 7 1 ♭2 2 ♭3 3 4 ♭5 5 ♭6 6 ♭7 7 B ♭5 5 ♭6 6 ♭7 7 1 ♭2 2 ♭3 3 4 ♭5 G 2 ♭3 3 4 ♭…" at bounding box center [419, 531] width 838 height 257
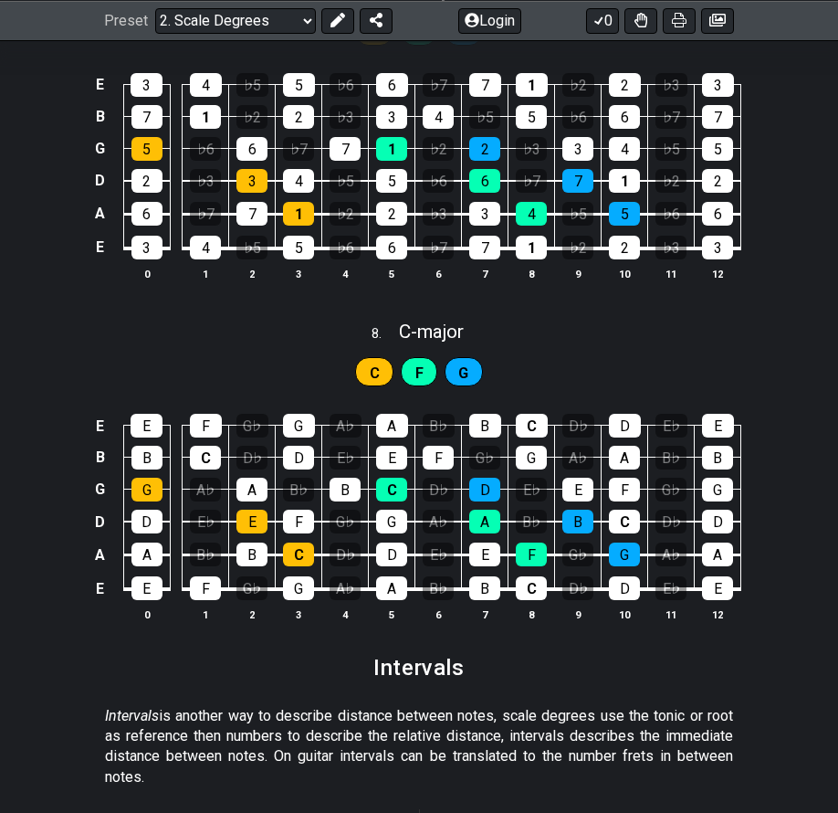
scroll to position [3204, 0]
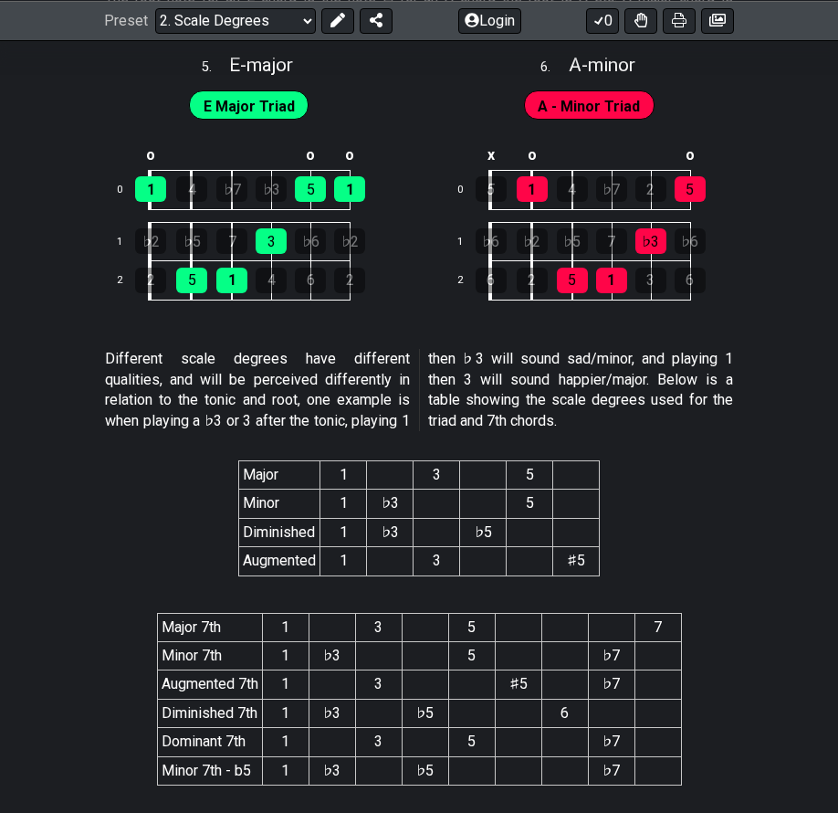
click at [785, 576] on section "Major 1 3 5 Minor 1 ♭3 5 Diminished 1 ♭3 ♭5 Augmented 1 3 ♯5" at bounding box center [419, 522] width 838 height 153
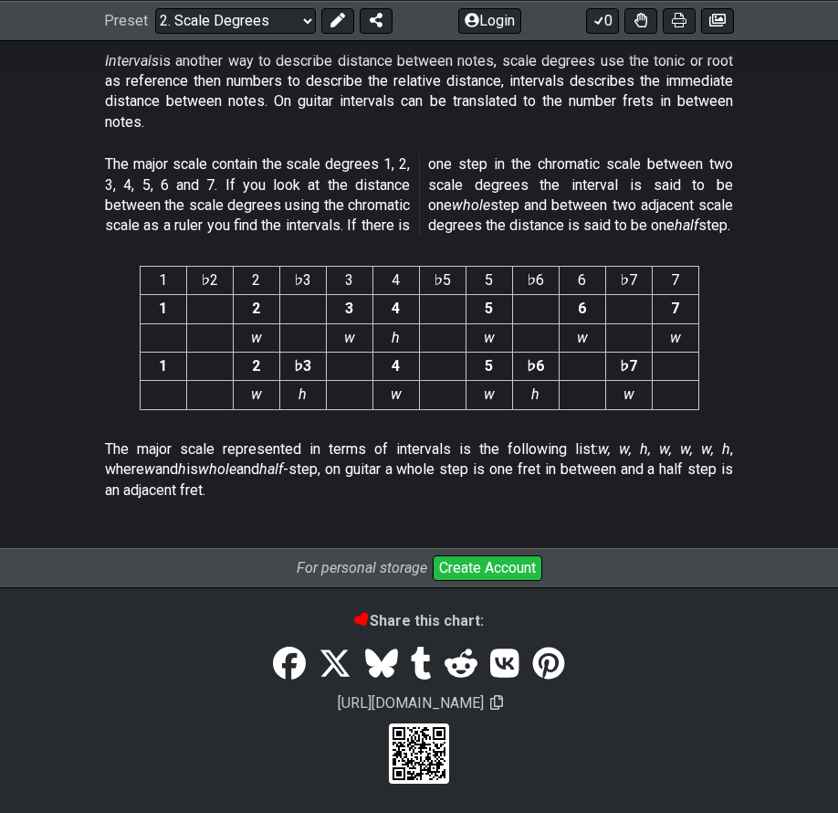
scroll to position [2409, 0]
